Goal: Information Seeking & Learning: Find specific fact

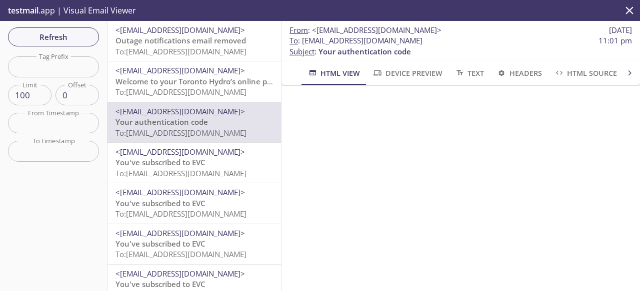
click at [63, 44] on button "Refresh" at bounding box center [53, 36] width 91 height 19
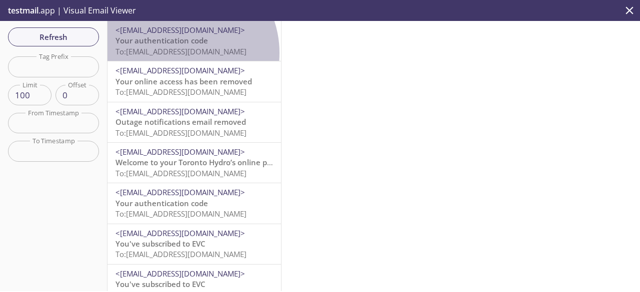
click at [178, 53] on span "To: [EMAIL_ADDRESS][DOMAIN_NAME]" at bounding box center [180, 51] width 131 height 10
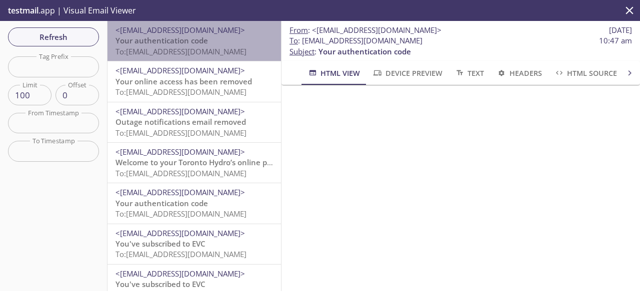
click at [224, 48] on span "To: [EMAIL_ADDRESS][DOMAIN_NAME]" at bounding box center [180, 51] width 131 height 10
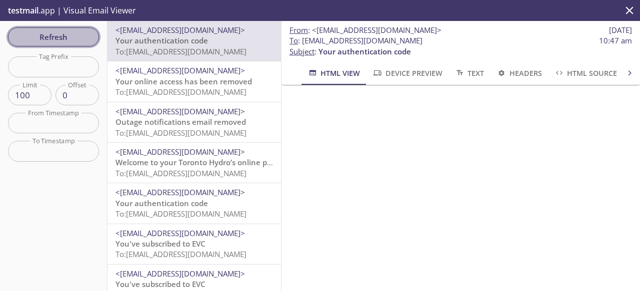
click at [72, 43] on span "Refresh" at bounding box center [53, 36] width 75 height 13
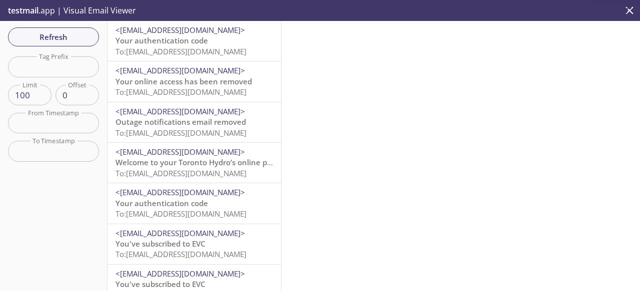
click at [163, 49] on span "To: [EMAIL_ADDRESS][DOMAIN_NAME]" at bounding box center [180, 51] width 131 height 10
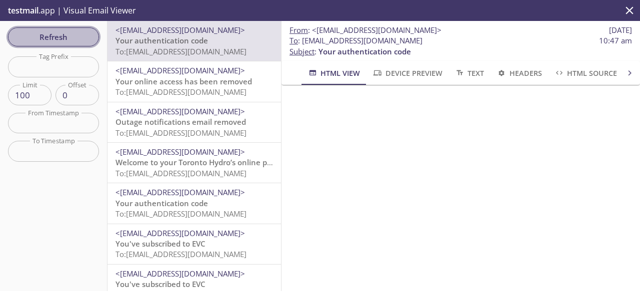
click at [60, 34] on span "Refresh" at bounding box center [53, 36] width 75 height 13
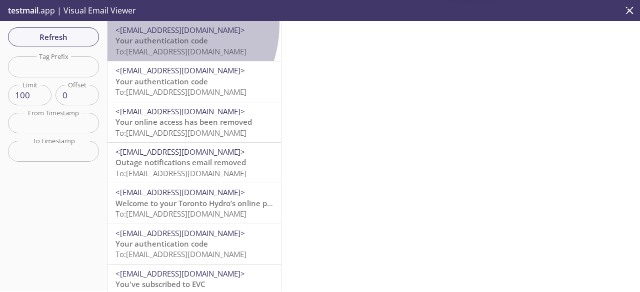
click at [150, 23] on div "<[EMAIL_ADDRESS][DOMAIN_NAME]> Your authentication code To: [EMAIL_ADDRESS][DOM…" at bounding box center [193, 41] width 173 height 40
